Goal: Task Accomplishment & Management: Manage account settings

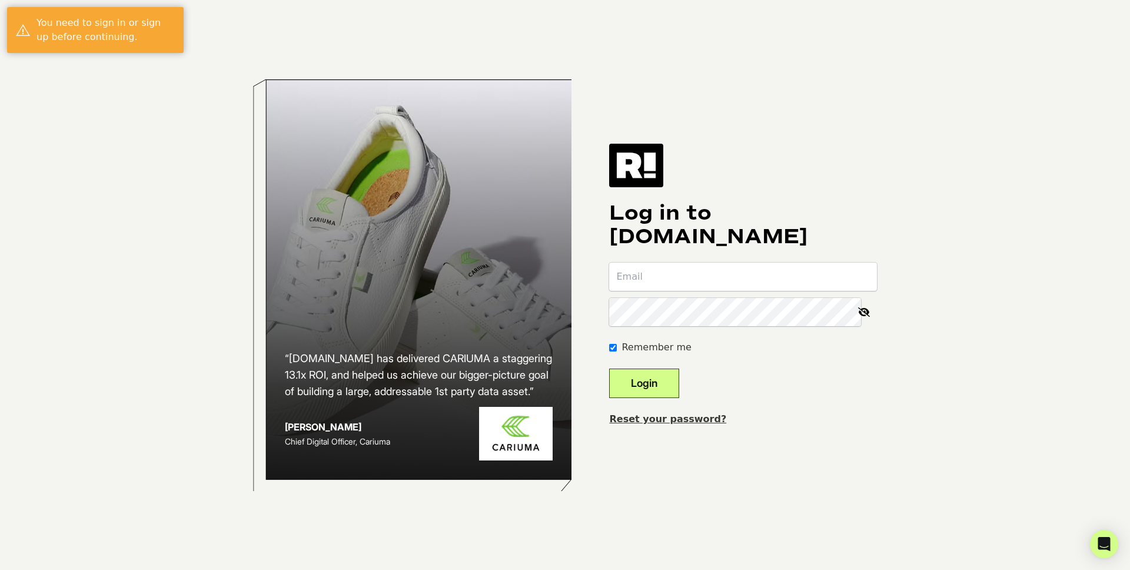
click at [694, 276] on input "email" at bounding box center [743, 276] width 268 height 28
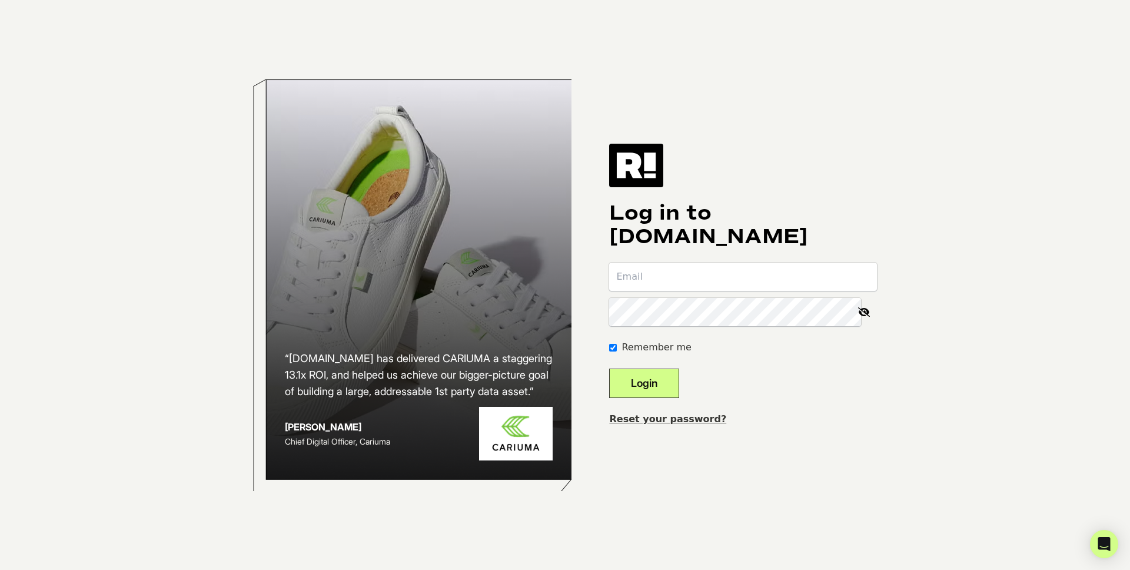
click at [709, 292] on form "Remember me Login" at bounding box center [743, 329] width 268 height 135
click at [707, 288] on input "email" at bounding box center [743, 276] width 268 height 28
drag, startPoint x: 716, startPoint y: 272, endPoint x: 724, endPoint y: 268, distance: 8.4
click at [720, 271] on input "email" at bounding box center [743, 276] width 268 height 28
type input "websit"
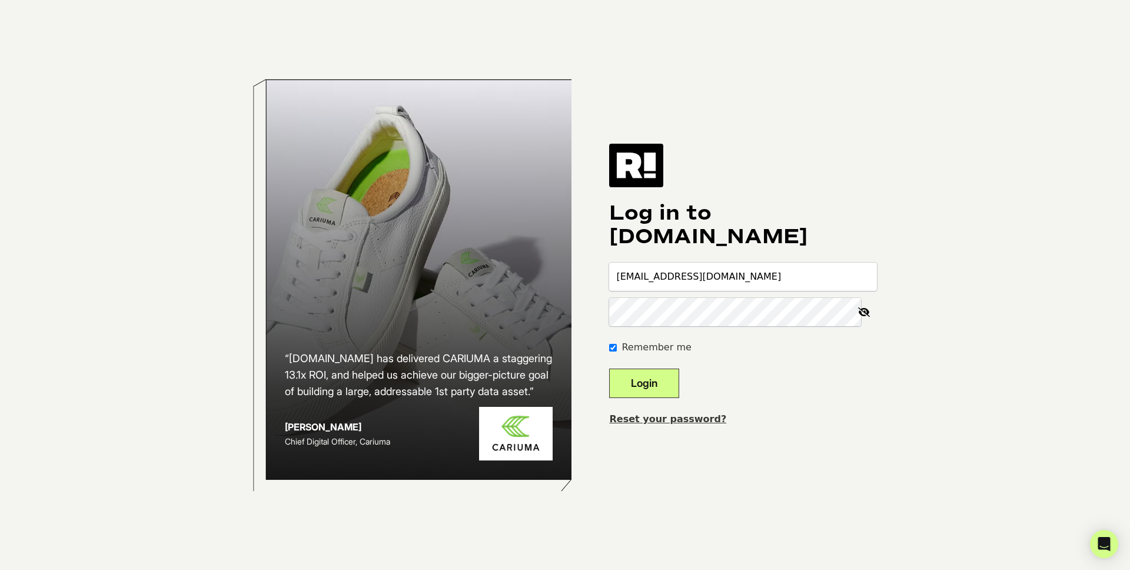
type input "[EMAIL_ADDRESS][DOMAIN_NAME]"
click at [726, 290] on input "websiteteam@focuscamera.com" at bounding box center [743, 276] width 268 height 28
click at [680, 417] on link "Reset your password?" at bounding box center [667, 418] width 117 height 11
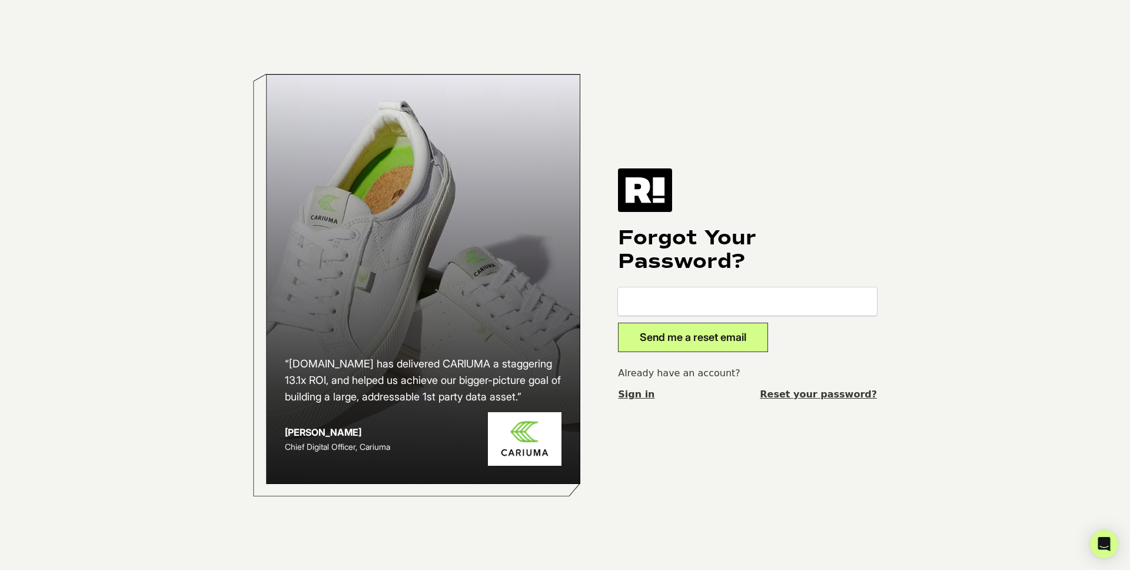
click at [680, 304] on input "email" at bounding box center [747, 301] width 259 height 28
type input "[EMAIL_ADDRESS][DOMAIN_NAME]"
click at [682, 333] on button "Send me a reset email" at bounding box center [693, 337] width 150 height 29
click at [678, 295] on input "email" at bounding box center [747, 301] width 259 height 28
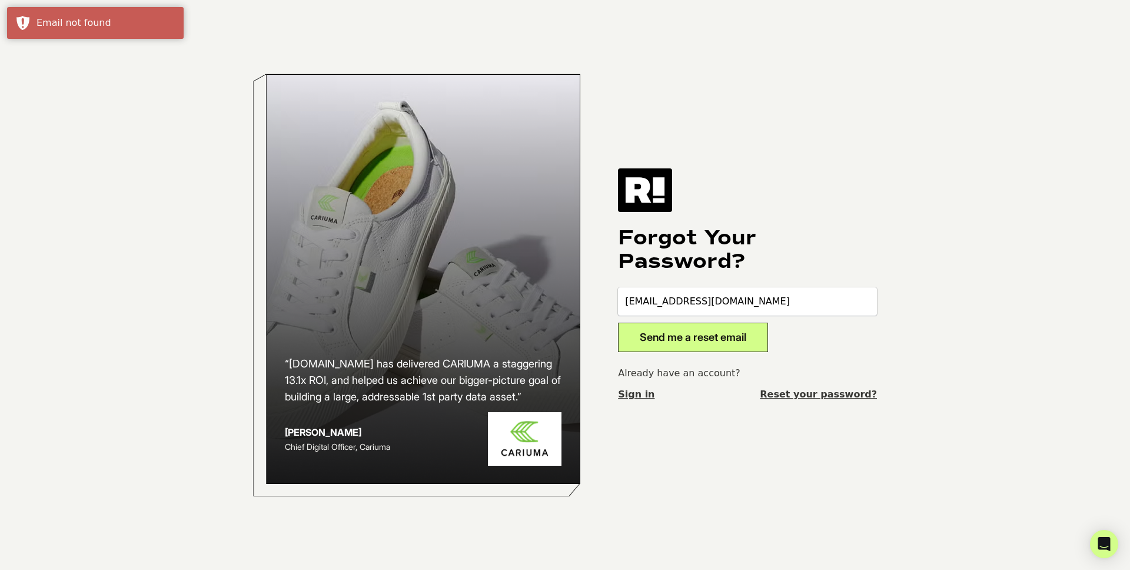
click at [670, 296] on input "websiteteam@focuscamera.com" at bounding box center [747, 301] width 259 height 28
type input "[EMAIL_ADDRESS][DOMAIN_NAME]"
click at [691, 342] on button "Send me a reset email" at bounding box center [693, 337] width 150 height 29
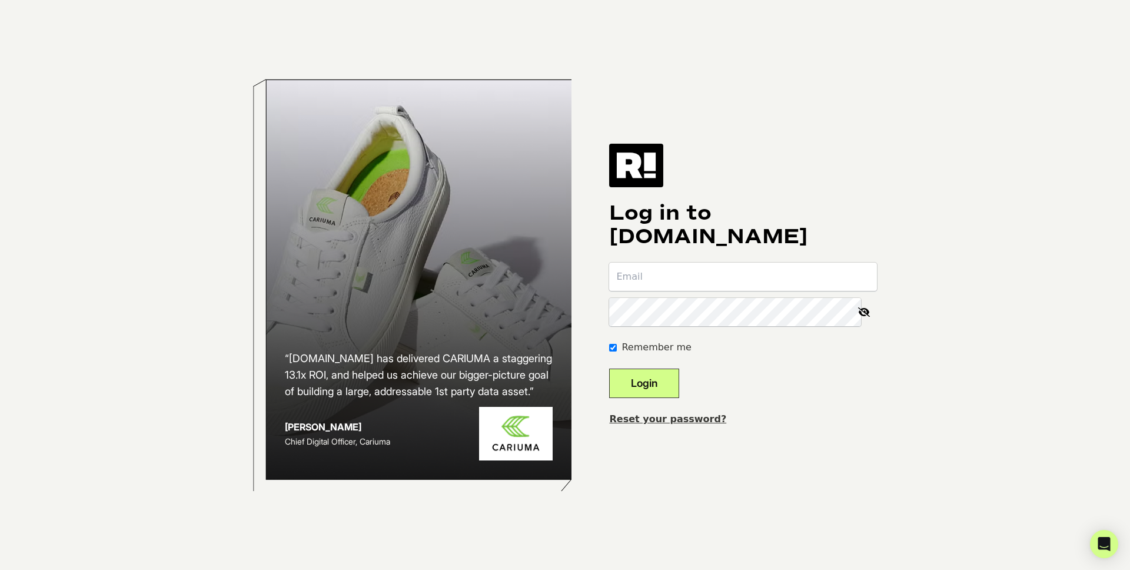
click at [686, 277] on input "email" at bounding box center [743, 276] width 268 height 28
type input "[EMAIL_ADDRESS][DOMAIN_NAME]"
click at [667, 421] on link "Reset your password?" at bounding box center [667, 418] width 117 height 11
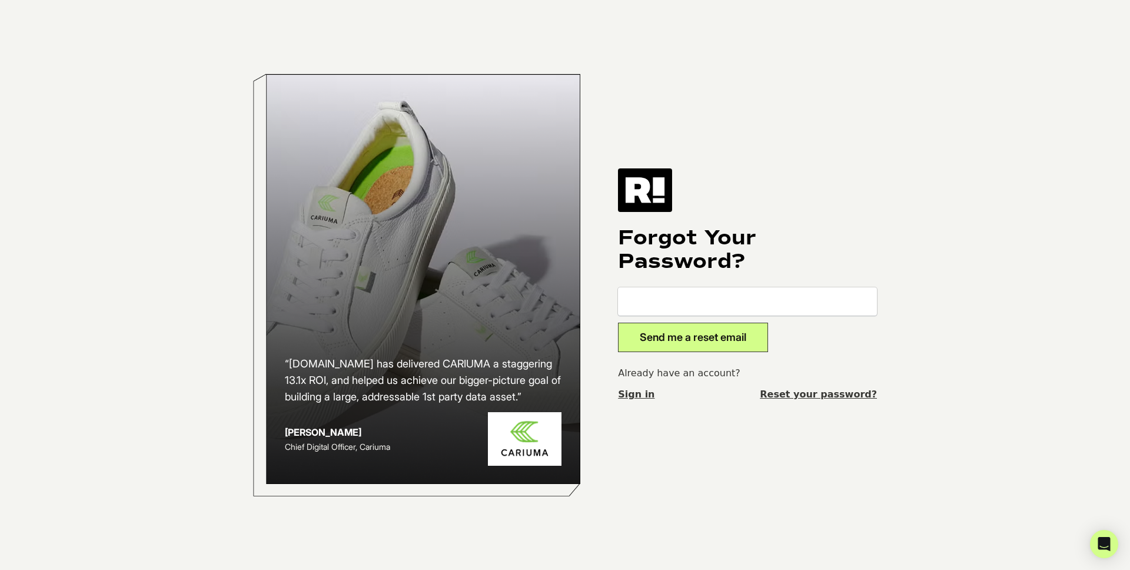
click at [700, 297] on input "email" at bounding box center [747, 301] width 259 height 28
type input "[EMAIL_ADDRESS][DOMAIN_NAME]"
click at [697, 331] on button "Send me a reset email" at bounding box center [693, 337] width 150 height 29
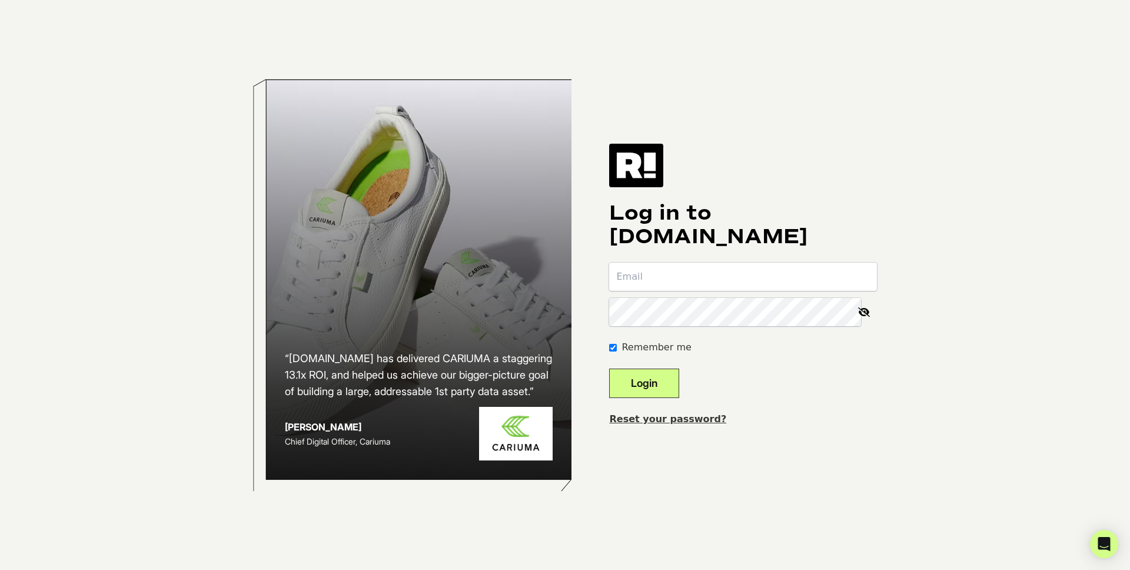
click at [717, 283] on input "email" at bounding box center [743, 276] width 268 height 28
type input "[EMAIL_ADDRESS][DOMAIN_NAME]"
click at [714, 254] on div "Log in to [DOMAIN_NAME] [EMAIL_ADDRESS][DOMAIN_NAME] Remember me Login Reset yo…" at bounding box center [743, 285] width 268 height 283
click at [772, 278] on input "[EMAIL_ADDRESS][DOMAIN_NAME]" at bounding box center [743, 276] width 268 height 28
